Goal: Communication & Community: Connect with others

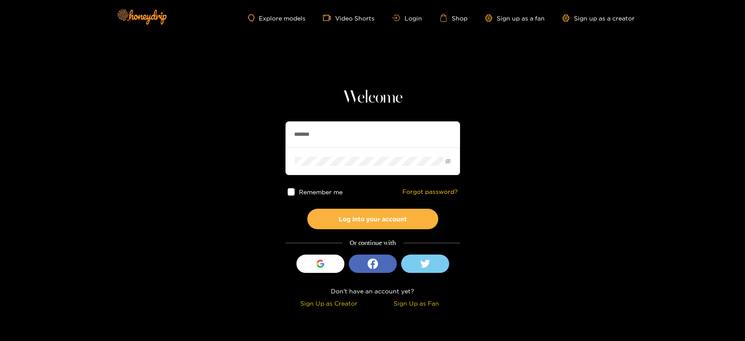
drag, startPoint x: 321, startPoint y: 132, endPoint x: 256, endPoint y: 132, distance: 65.0
click at [256, 132] on section "Welcome ******* Remember me Forgot password? Log into your account Or continue …" at bounding box center [372, 155] width 745 height 310
paste input "**"
type input "*********"
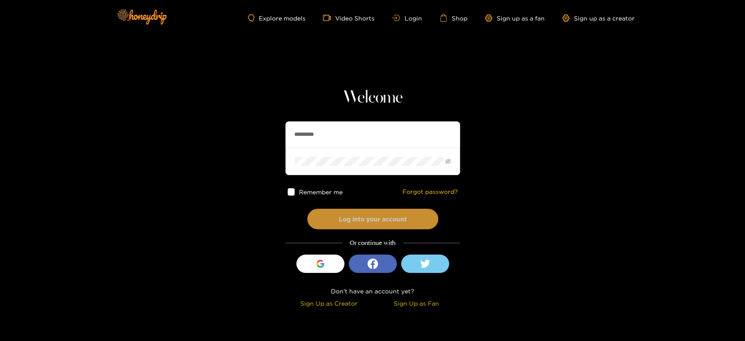
click at [351, 214] on button "Log into your account" at bounding box center [372, 219] width 131 height 21
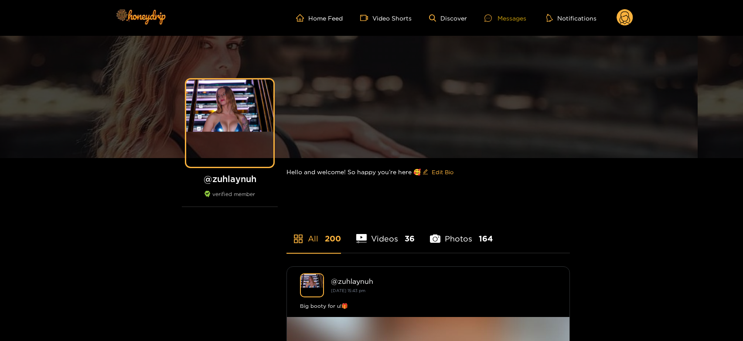
click at [502, 14] on div "Messages" at bounding box center [506, 18] width 42 height 10
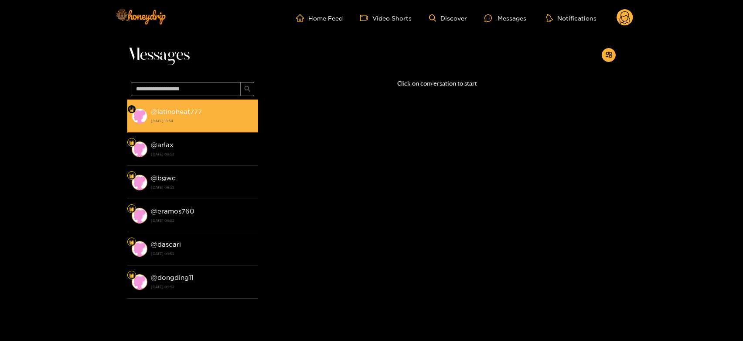
click at [174, 108] on strong "@ latinoheat777" at bounding box center [176, 111] width 51 height 7
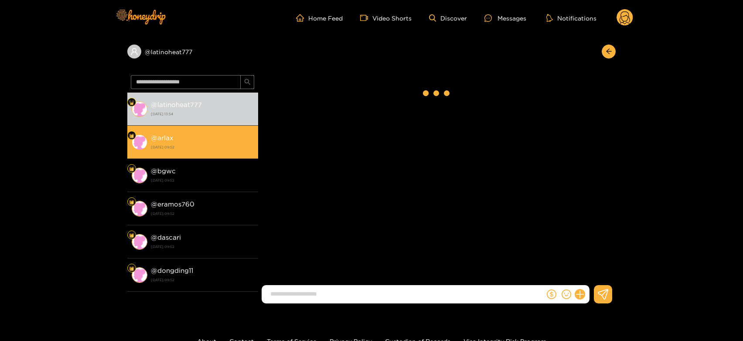
click at [181, 140] on div "@ arlax [DATE] 09:52" at bounding box center [202, 142] width 103 height 20
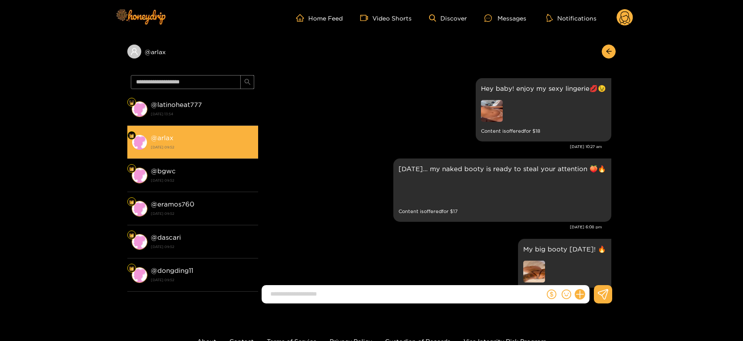
scroll to position [1858, 0]
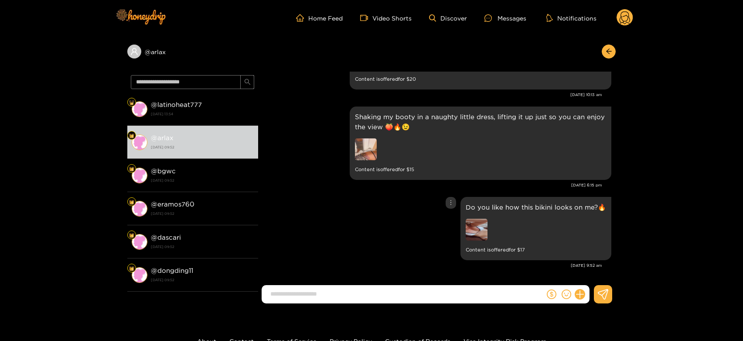
click at [474, 222] on img at bounding box center [477, 230] width 22 height 22
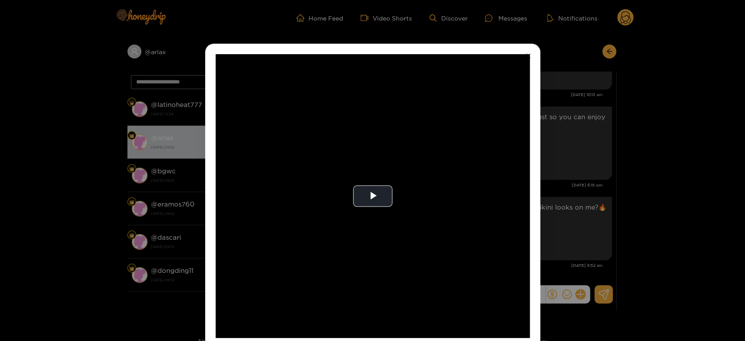
click at [474, 222] on video "Video Player" at bounding box center [373, 196] width 314 height 284
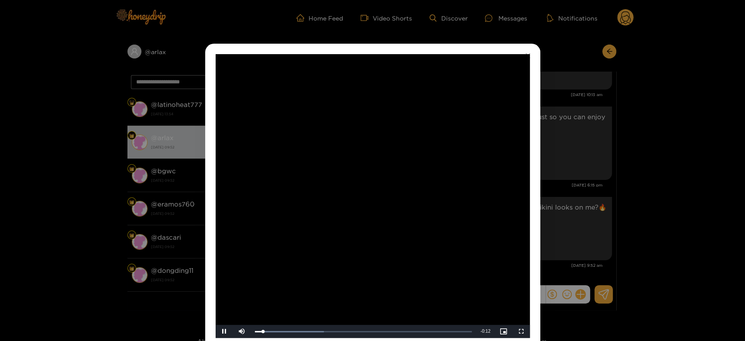
click at [474, 222] on video "Video Player" at bounding box center [373, 196] width 314 height 284
click at [586, 222] on div "**********" at bounding box center [372, 170] width 745 height 341
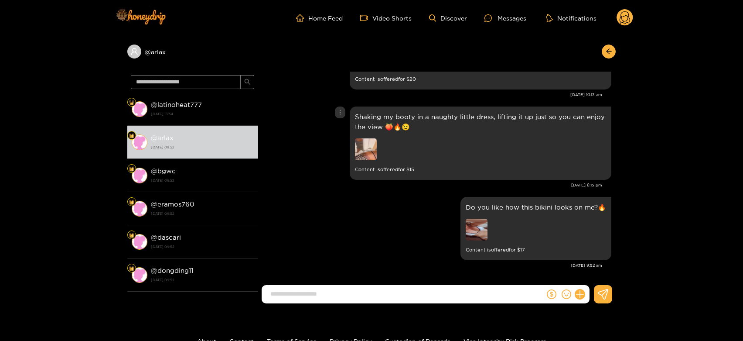
click at [363, 146] on img at bounding box center [366, 149] width 22 height 22
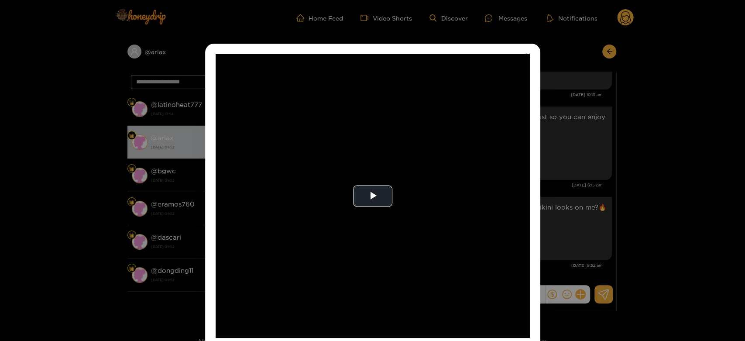
click at [363, 146] on video "Video Player" at bounding box center [373, 196] width 314 height 284
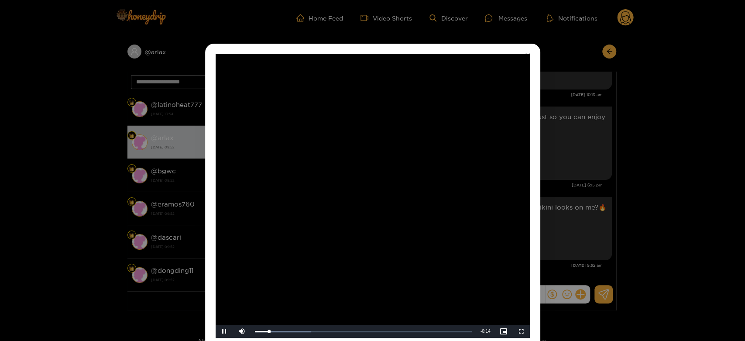
click at [363, 146] on video "Video Player" at bounding box center [373, 196] width 314 height 284
click at [636, 177] on div "**********" at bounding box center [372, 170] width 745 height 341
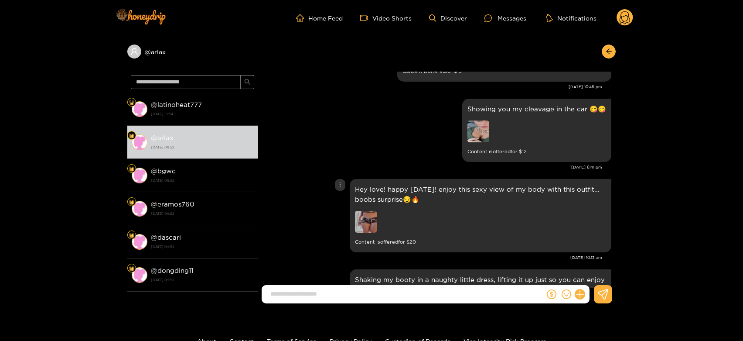
scroll to position [1695, 0]
click at [373, 220] on img at bounding box center [366, 222] width 22 height 22
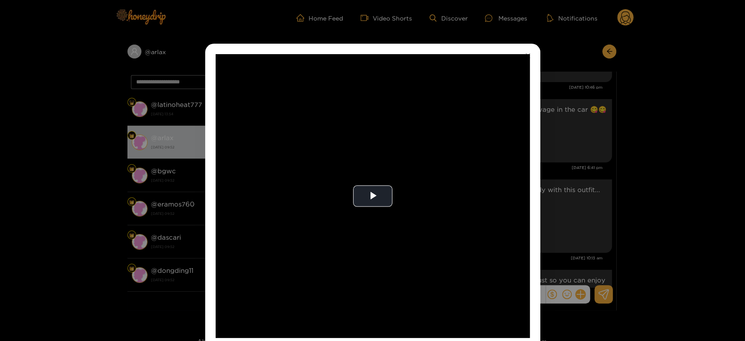
click at [373, 220] on video "Video Player" at bounding box center [373, 196] width 314 height 284
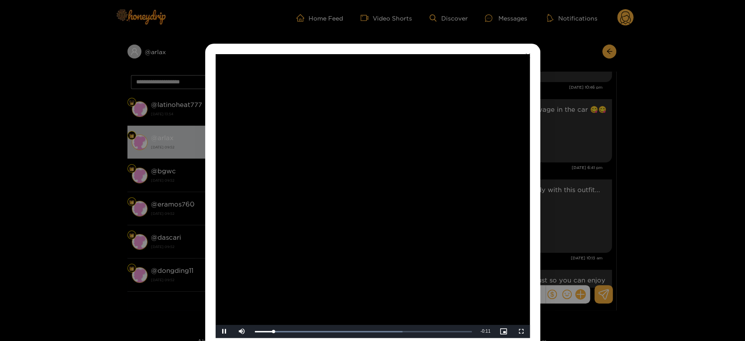
click at [373, 220] on video "Video Player" at bounding box center [373, 196] width 314 height 284
click at [452, 205] on video "Video Player" at bounding box center [373, 196] width 314 height 284
click at [544, 167] on div "**********" at bounding box center [372, 170] width 745 height 341
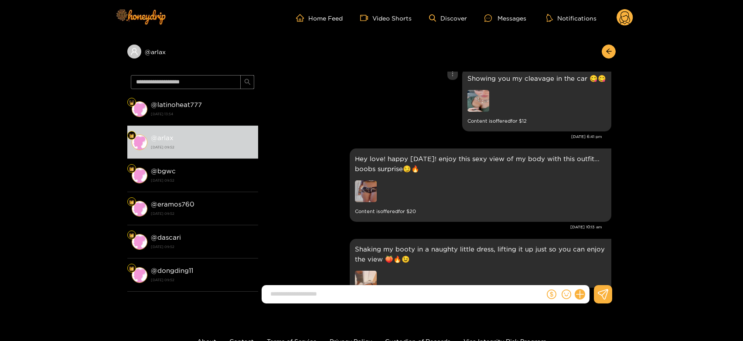
click at [324, 118] on div "Showing you my cleavage in the car 😋😋 Content is offered for $ 12" at bounding box center [437, 100] width 349 height 68
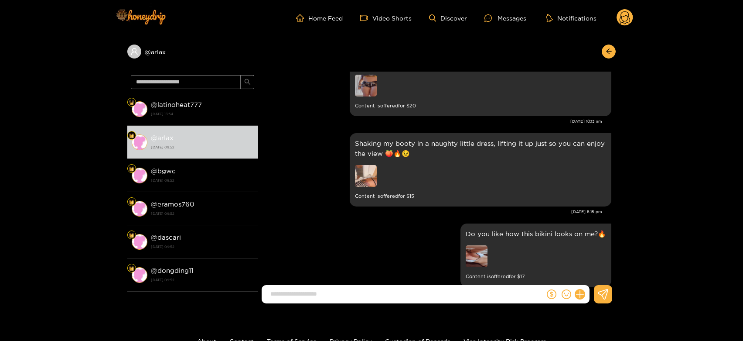
scroll to position [1858, 0]
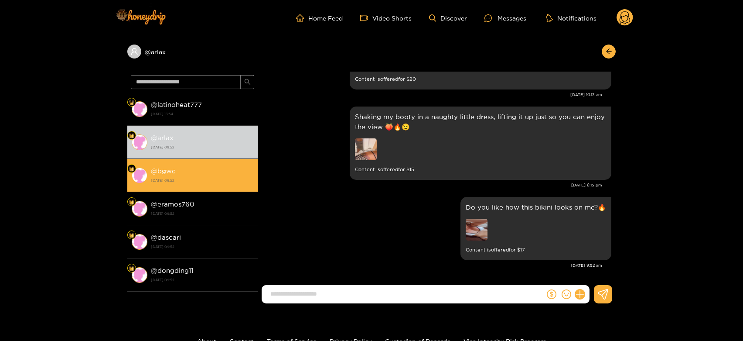
click at [193, 171] on div "@ bgwc [DATE] 09:52" at bounding box center [202, 175] width 103 height 20
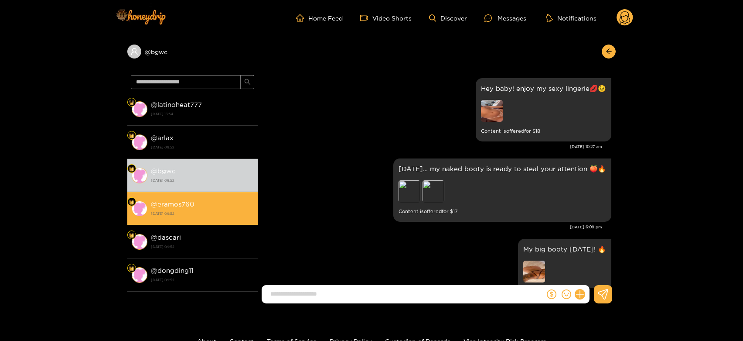
scroll to position [1858, 0]
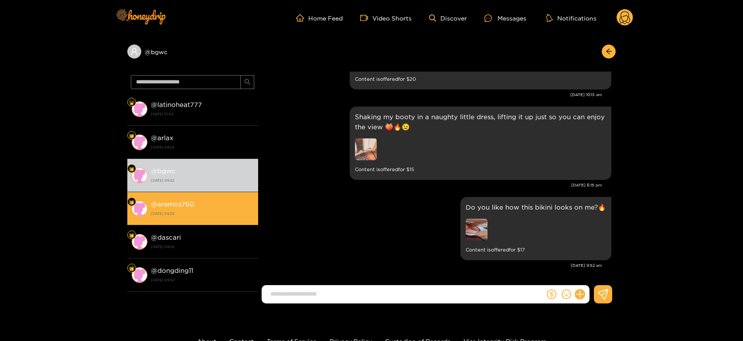
click at [188, 204] on strong "@ eramos760" at bounding box center [173, 203] width 44 height 7
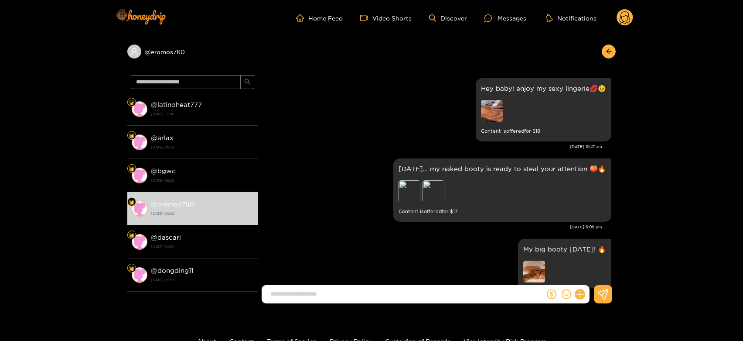
scroll to position [1858, 0]
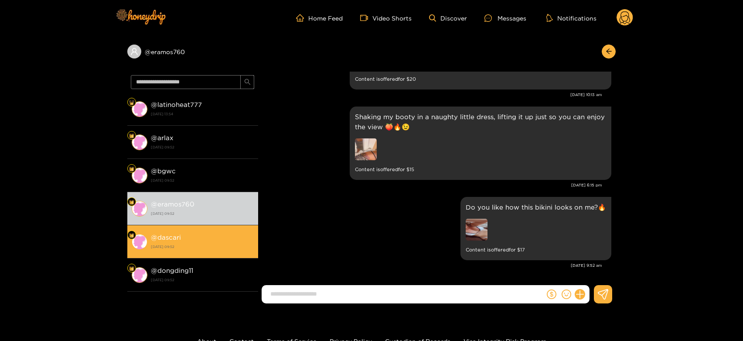
click at [212, 237] on div "@ dascari [DATE] 09:52" at bounding box center [202, 242] width 103 height 20
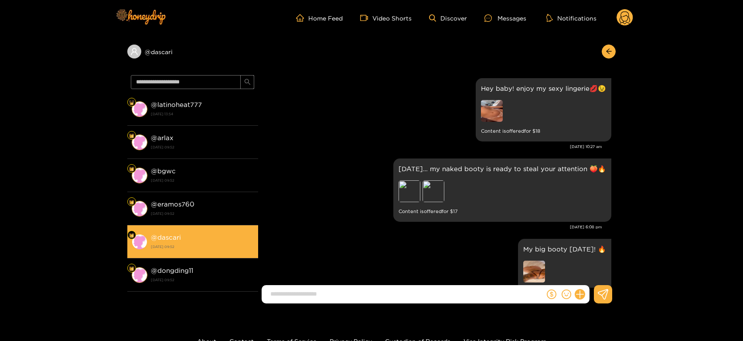
scroll to position [1858, 0]
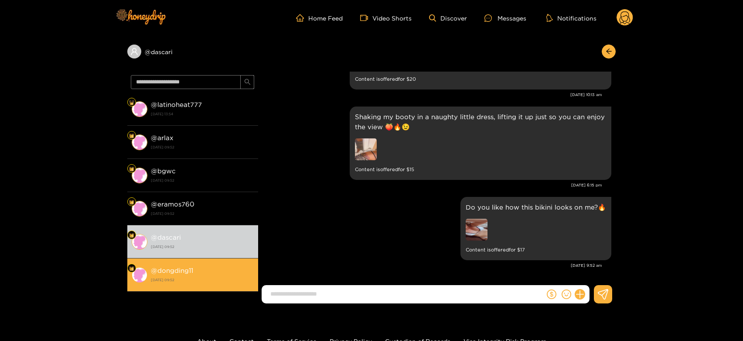
click at [223, 262] on li "@ dongding11 [DATE] 09:52" at bounding box center [192, 274] width 131 height 33
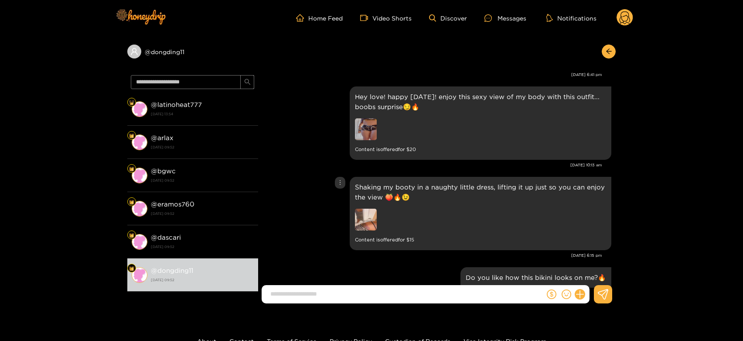
scroll to position [1858, 0]
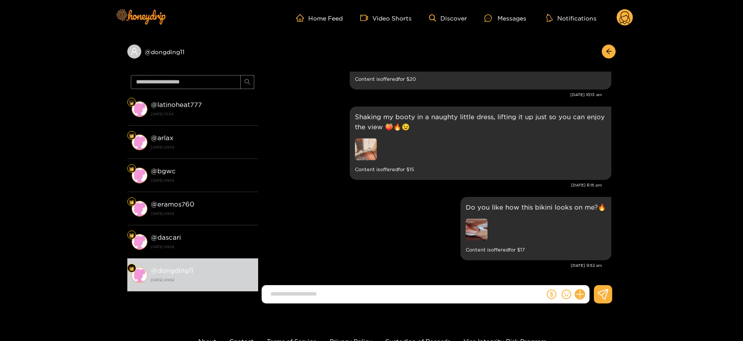
click at [628, 22] on circle at bounding box center [625, 17] width 17 height 17
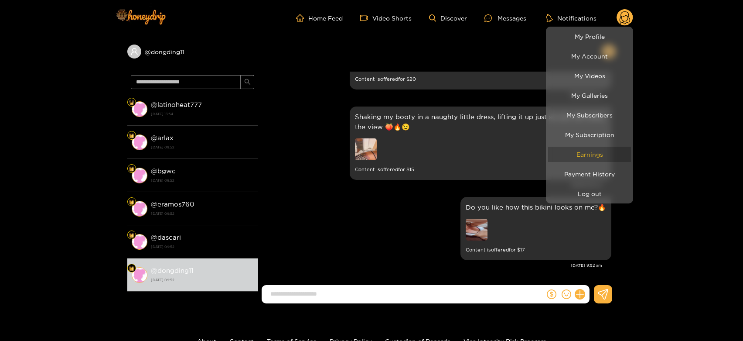
click at [571, 157] on link "Earnings" at bounding box center [589, 154] width 83 height 15
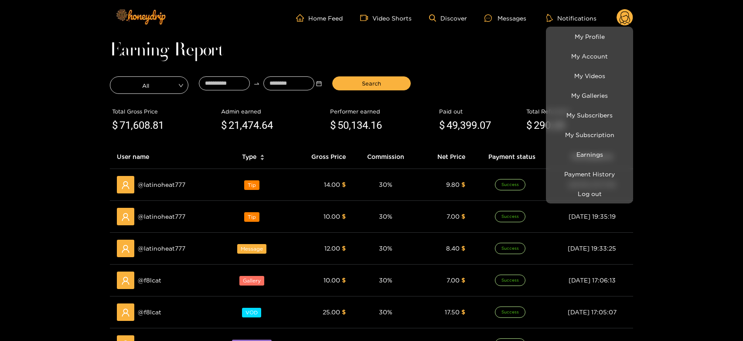
click at [153, 292] on div at bounding box center [371, 170] width 743 height 341
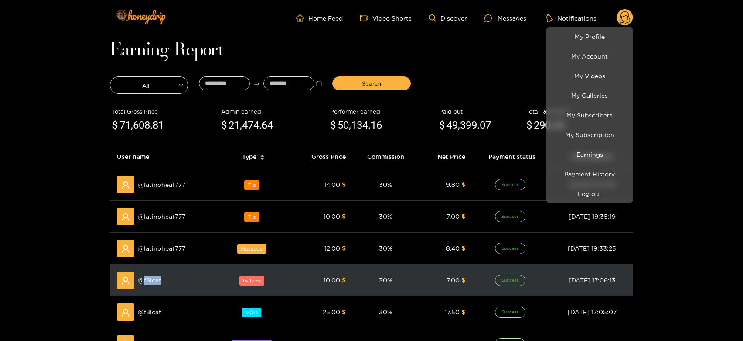
click at [153, 292] on td "@ f8lcat" at bounding box center [163, 280] width 107 height 32
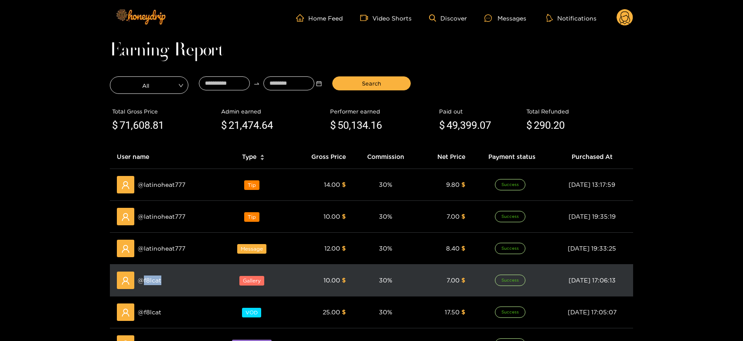
copy span "f8lcat"
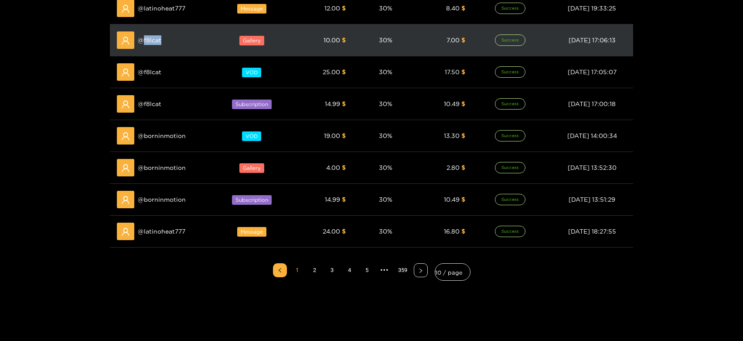
scroll to position [240, 0]
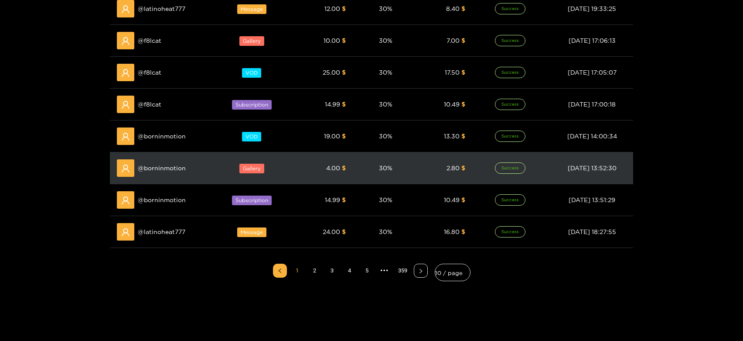
click at [177, 171] on span "@ borninmotion" at bounding box center [162, 168] width 48 height 10
copy span "borninmotion"
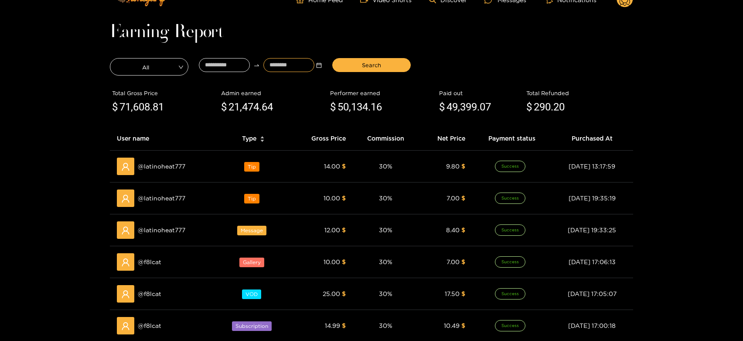
scroll to position [0, 0]
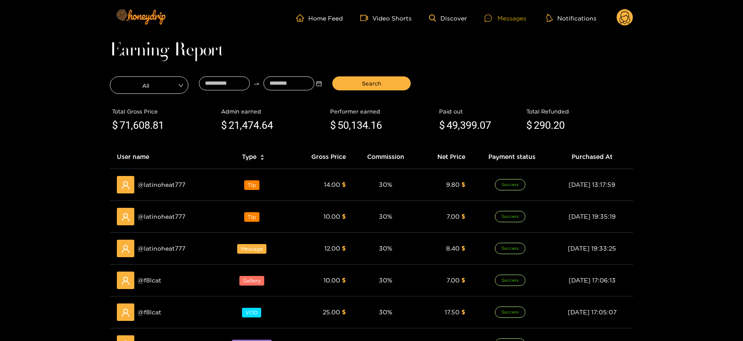
click at [510, 20] on div "Messages" at bounding box center [506, 18] width 42 height 10
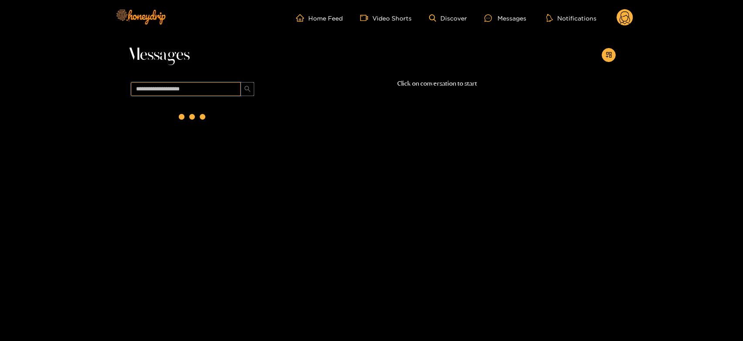
click at [176, 86] on input "text" at bounding box center [186, 89] width 110 height 14
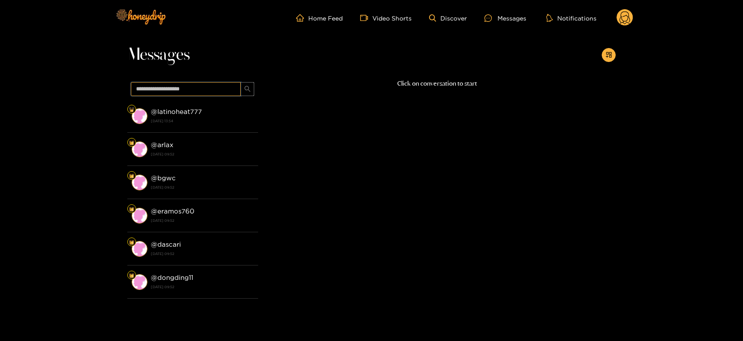
paste input "**********"
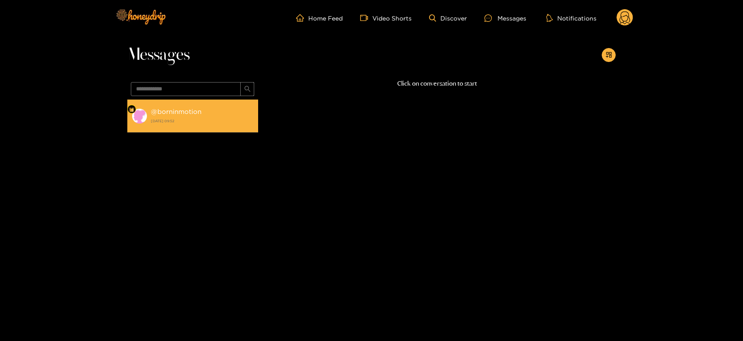
click at [174, 113] on strong "@ borninmotion" at bounding box center [176, 111] width 51 height 7
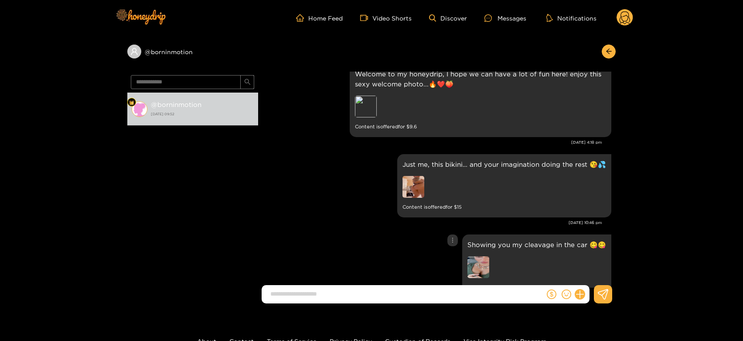
scroll to position [14, 0]
click at [200, 82] on input "**********" at bounding box center [186, 82] width 110 height 14
paste input "text"
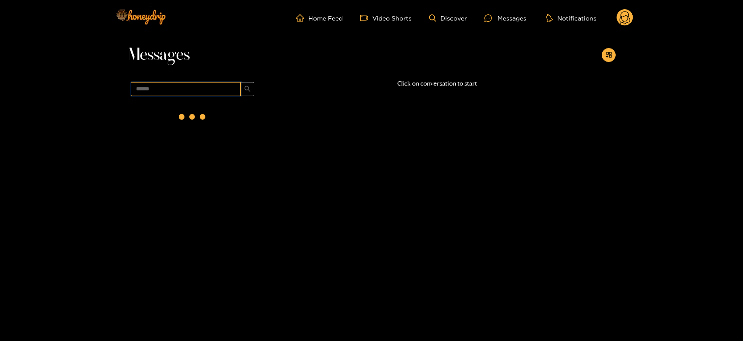
scroll to position [0, 0]
click at [220, 118] on strong "[DATE] 09:52" at bounding box center [202, 121] width 103 height 8
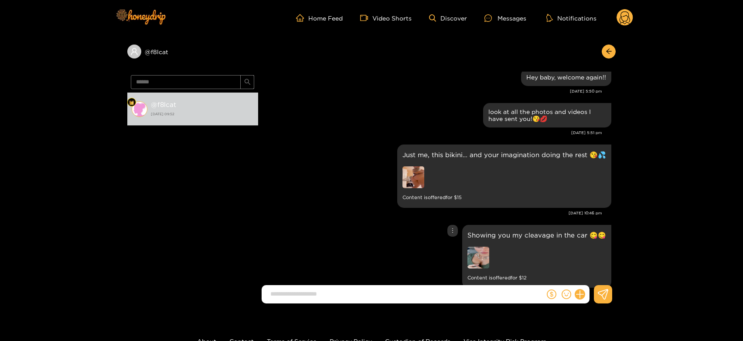
scroll to position [1473, 0]
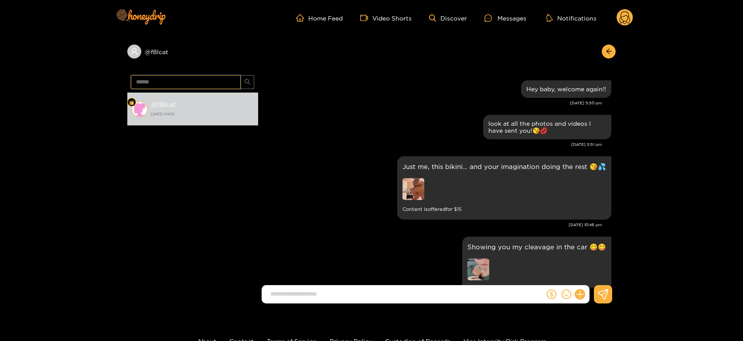
click at [205, 79] on input "******" at bounding box center [186, 82] width 110 height 14
paste input "***"
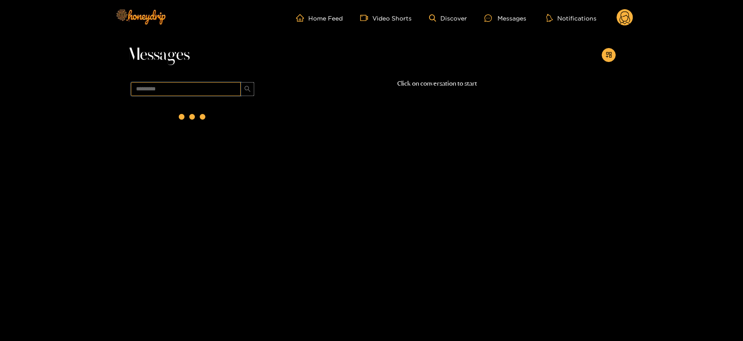
scroll to position [0, 0]
click at [177, 115] on strong "@ dakargelb" at bounding box center [171, 111] width 40 height 7
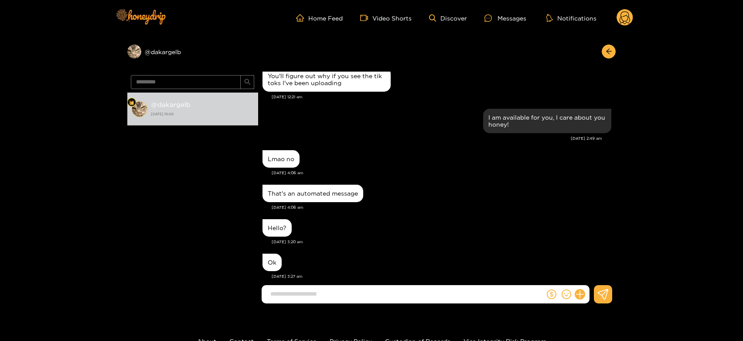
scroll to position [711, 0]
click at [171, 81] on input "*********" at bounding box center [186, 82] width 110 height 14
type input "******"
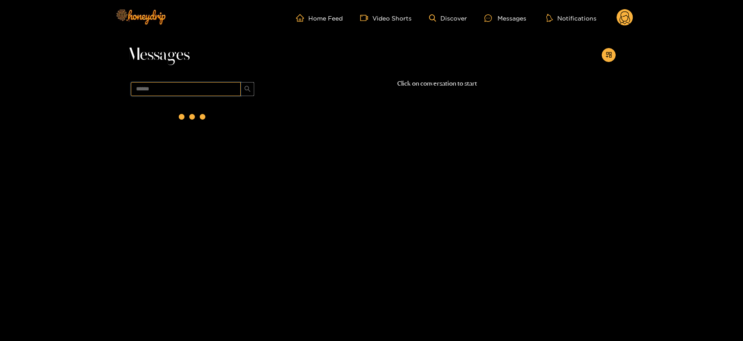
scroll to position [0, 0]
click at [182, 102] on li "@ latinoheat777 [DATE] 13:54" at bounding box center [192, 115] width 131 height 33
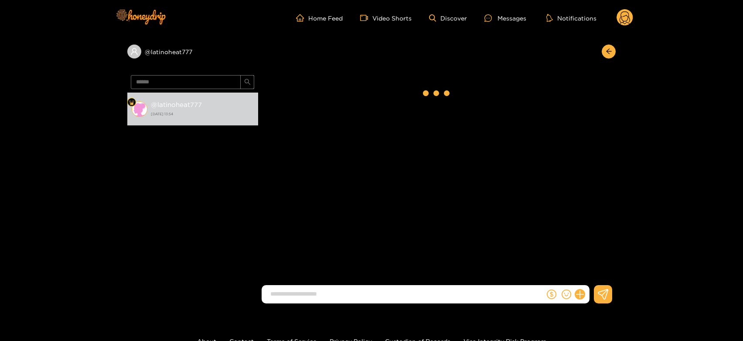
click at [182, 102] on strong "@ latinoheat777" at bounding box center [176, 104] width 51 height 7
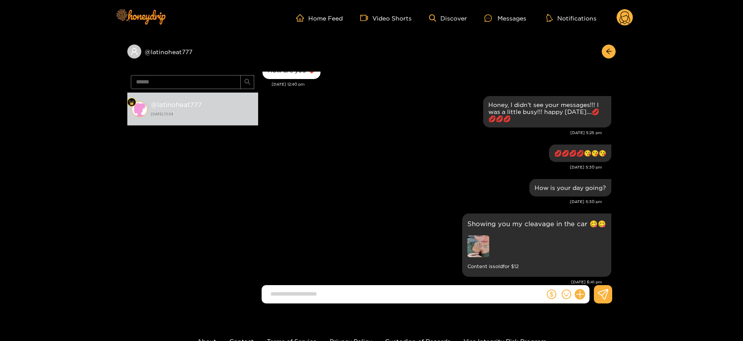
scroll to position [252, 0]
